Goal: Transaction & Acquisition: Purchase product/service

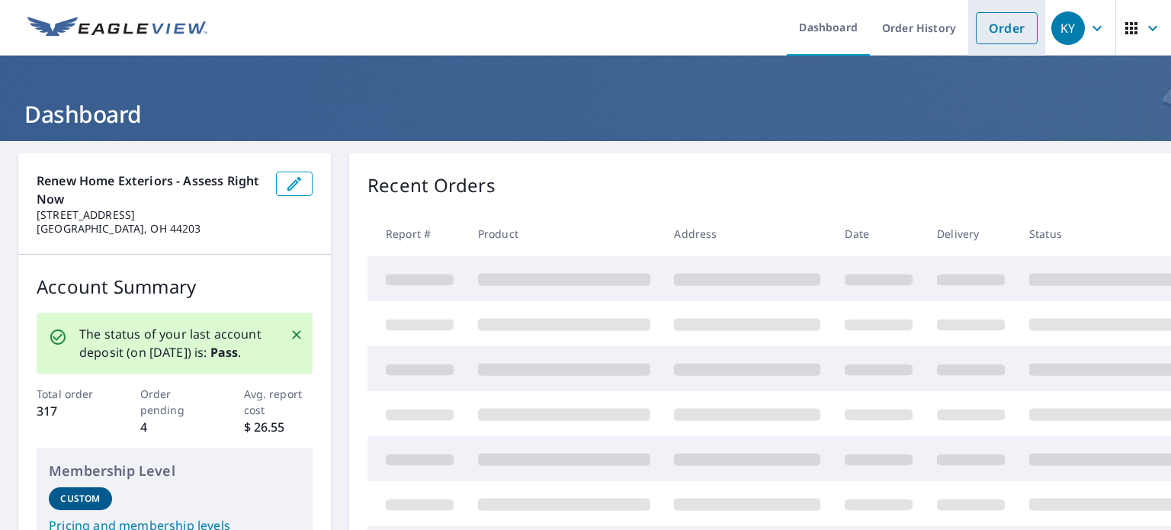
click at [1002, 19] on link "Order" at bounding box center [1007, 28] width 62 height 32
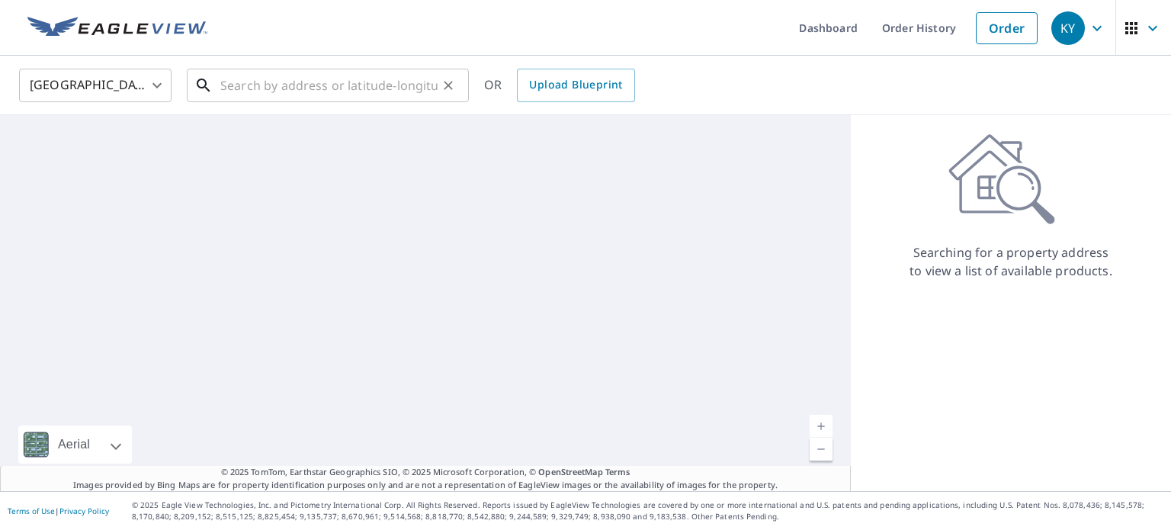
click at [405, 84] on input "text" at bounding box center [328, 85] width 217 height 43
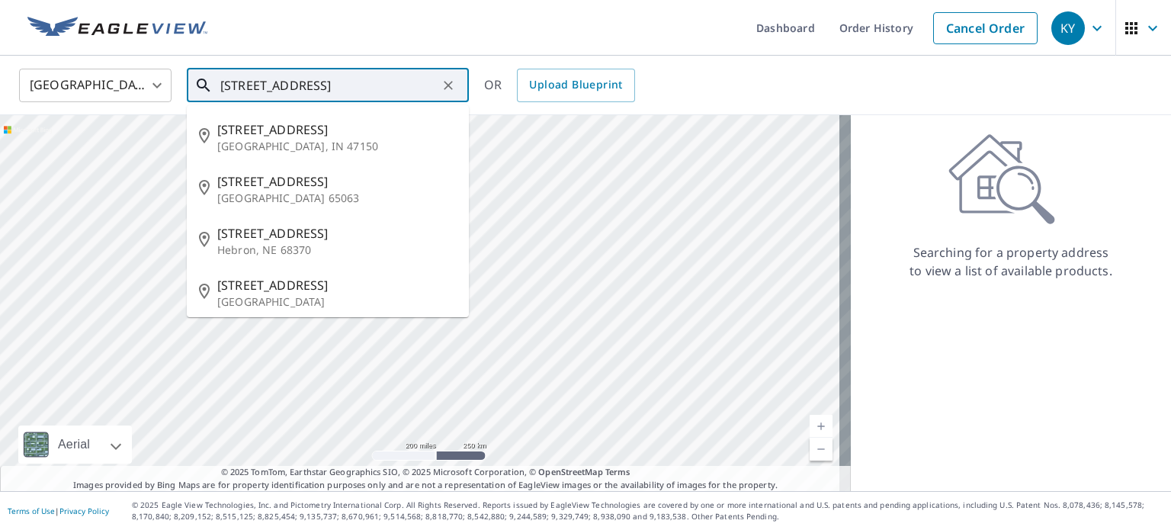
drag, startPoint x: 345, startPoint y: 77, endPoint x: 91, endPoint y: 91, distance: 254.2
click at [91, 91] on div "[GEOGRAPHIC_DATA] [GEOGRAPHIC_DATA] ​ [STREET_ADDRESS] ​ [STREET_ADDRESS][GEOGR…" at bounding box center [580, 85] width 1145 height 36
paste input "1529 OLIVE PL"
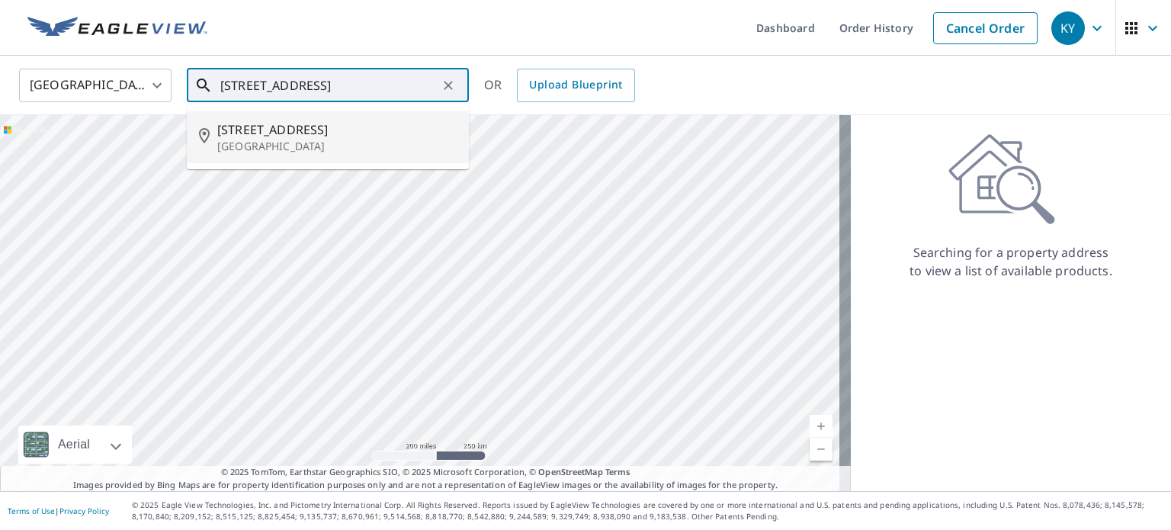
click at [329, 136] on span "[STREET_ADDRESS]" at bounding box center [336, 129] width 239 height 18
type input "[STREET_ADDRESS]"
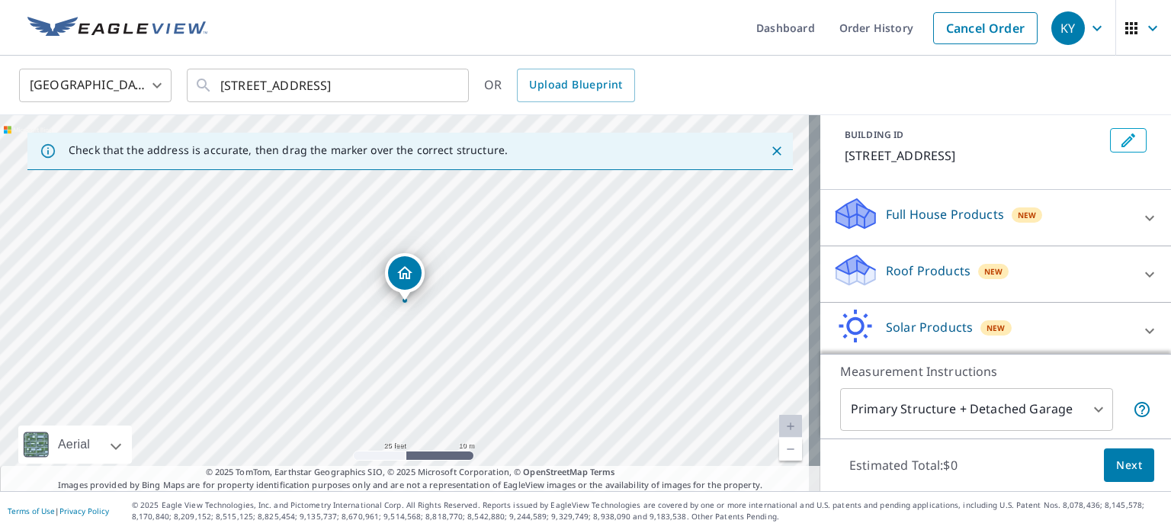
scroll to position [143, 0]
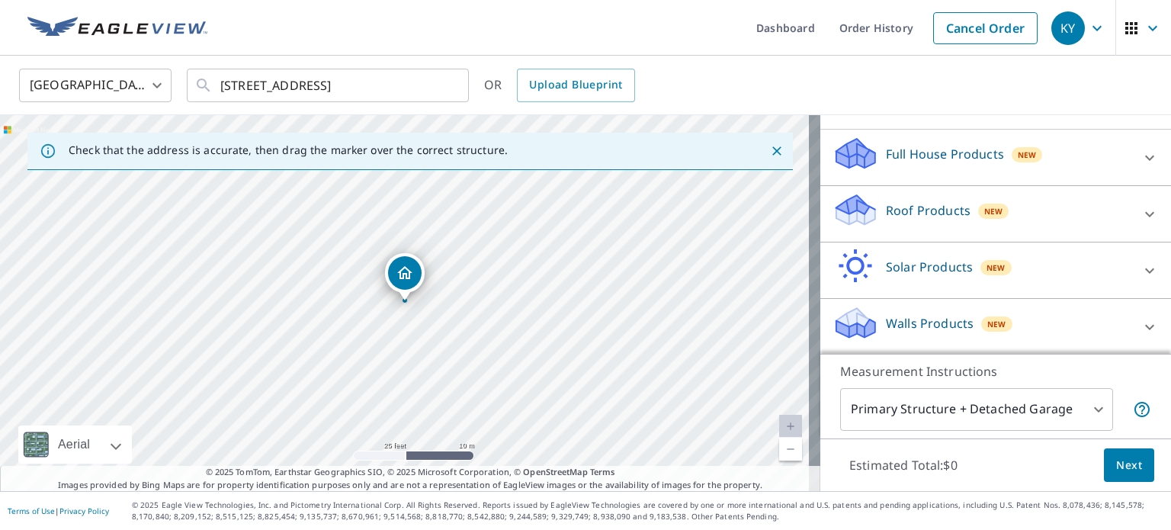
click at [936, 206] on p "Roof Products" at bounding box center [928, 210] width 85 height 18
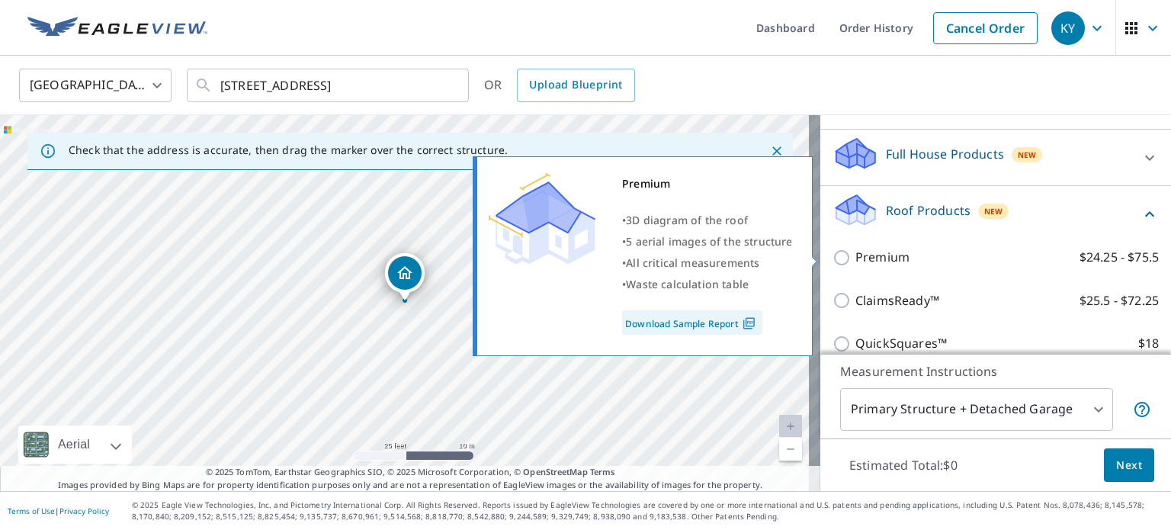
click at [879, 255] on p "Premium" at bounding box center [882, 257] width 54 height 19
click at [855, 255] on input "Premium $24.25 - $75.5" at bounding box center [843, 257] width 23 height 18
checkbox input "true"
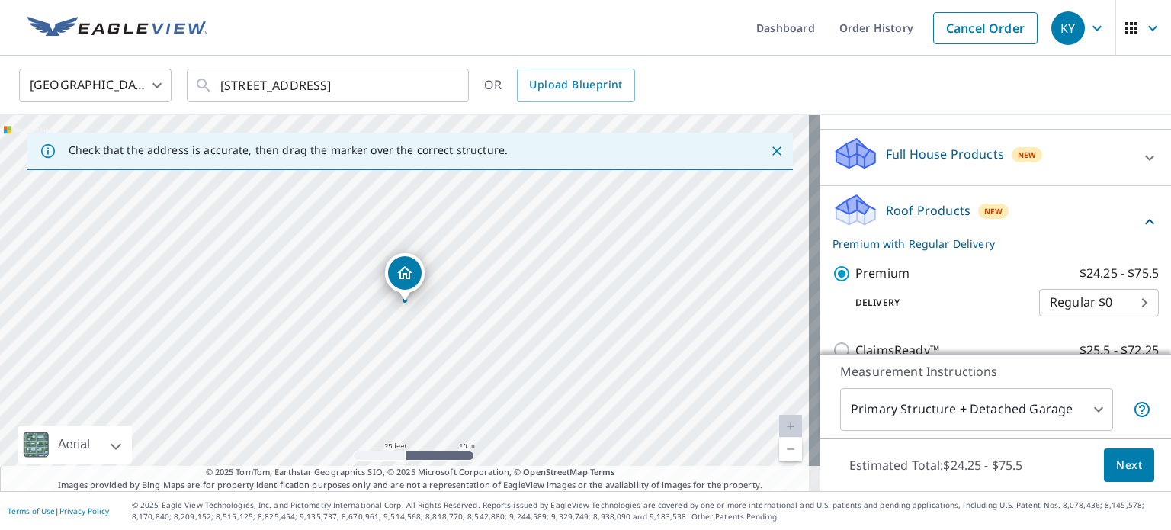
click at [1127, 470] on span "Next" at bounding box center [1129, 465] width 26 height 19
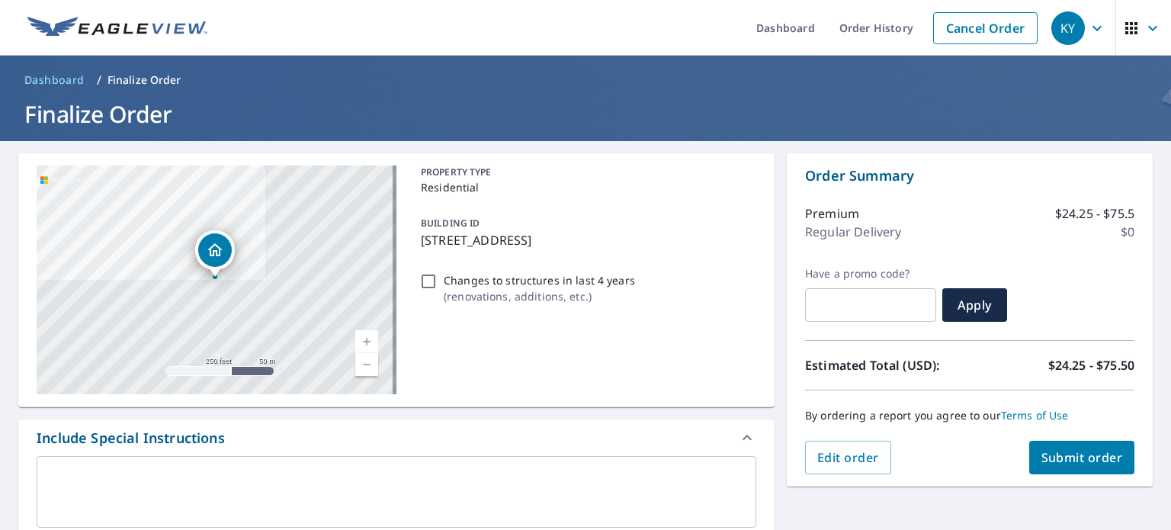
click at [1092, 460] on span "Submit order" at bounding box center [1082, 457] width 82 height 17
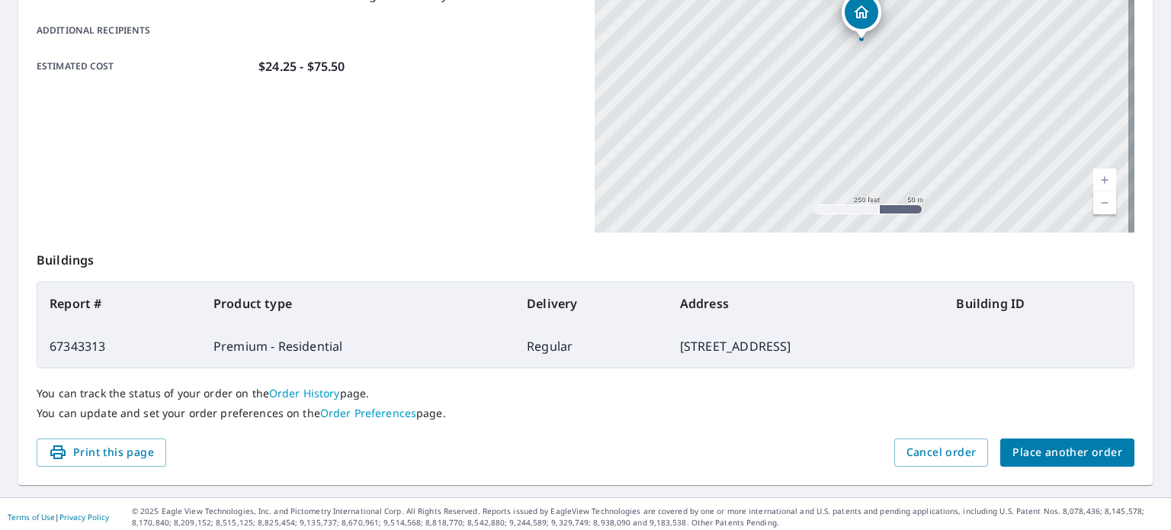
scroll to position [366, 0]
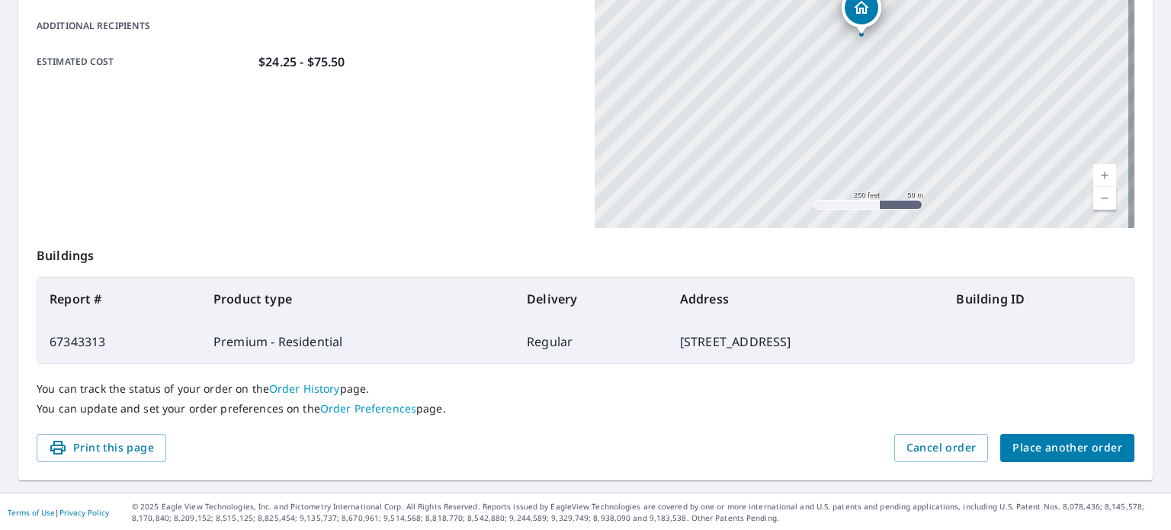
click at [1064, 445] on span "Place another order" at bounding box center [1067, 447] width 110 height 19
